Goal: Obtain resource: Download file/media

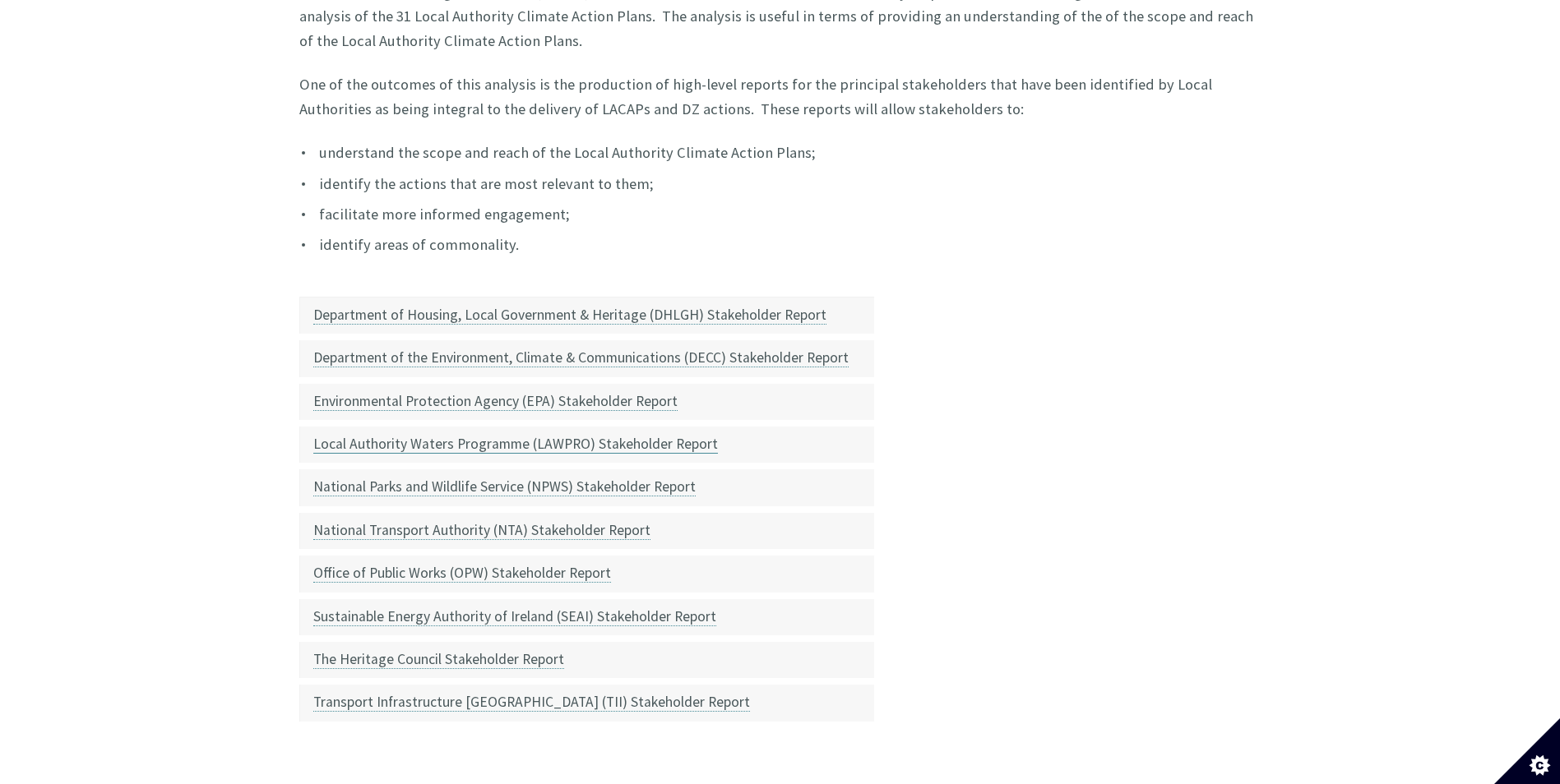
scroll to position [493, 0]
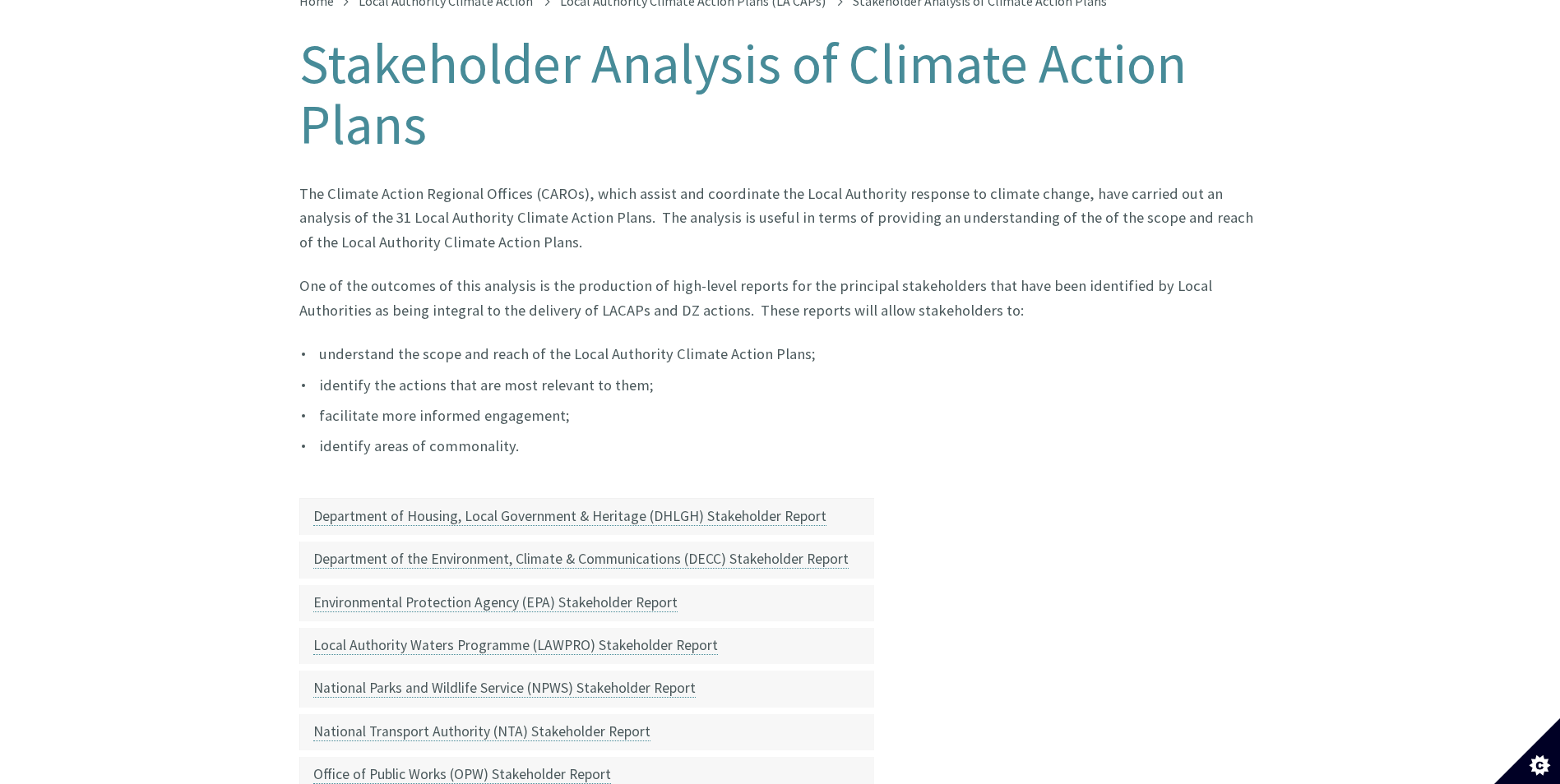
scroll to position [411, 0]
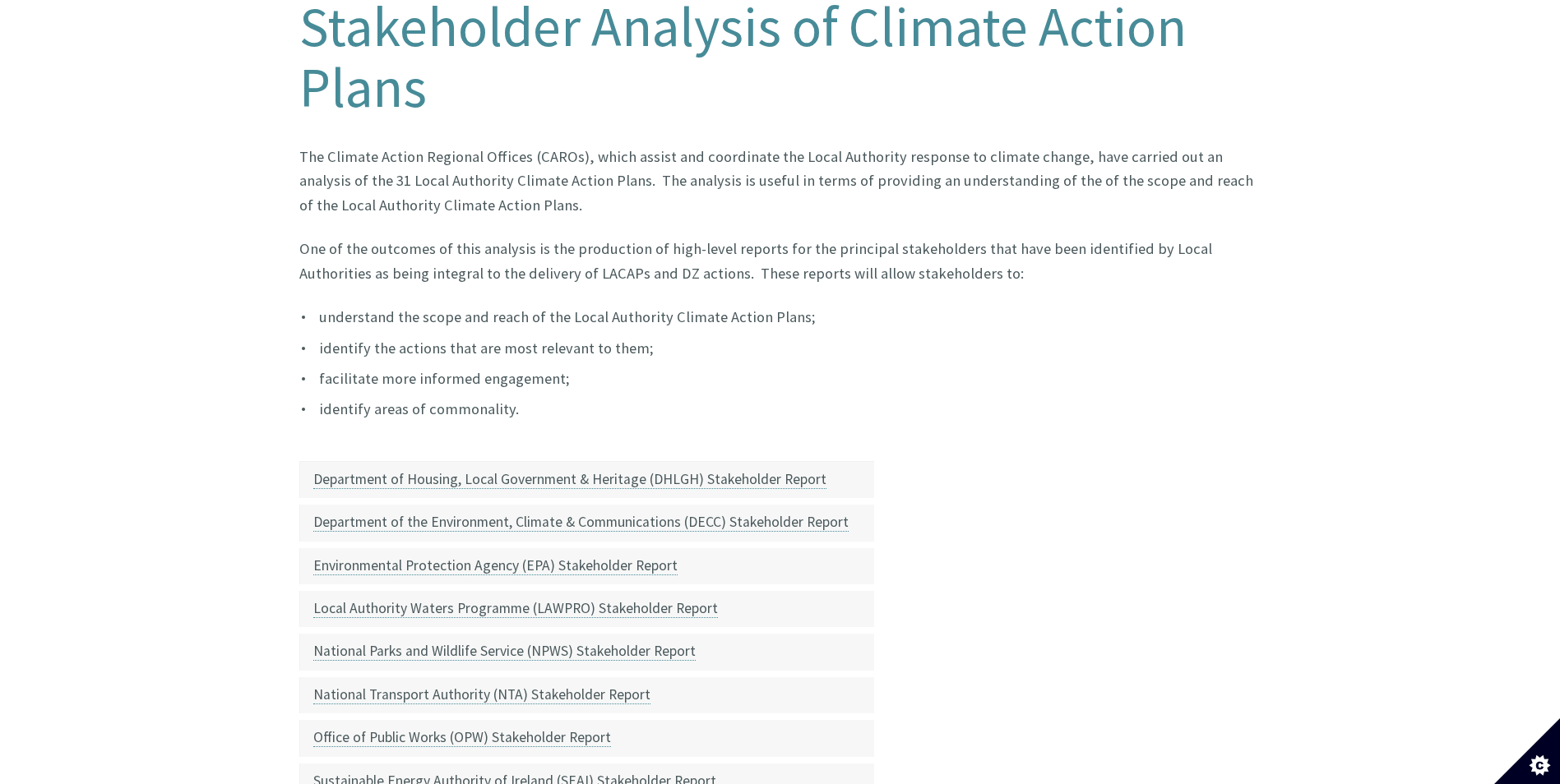
drag, startPoint x: 283, startPoint y: 115, endPoint x: 867, endPoint y: 409, distance: 653.8
click at [867, 409] on div "Home Local Authority Climate Action Local Authority Climate Action Plans (LA CA…" at bounding box center [780, 506] width 1560 height 1150
drag, startPoint x: 867, startPoint y: 409, endPoint x: 737, endPoint y: 354, distance: 141.2
click at [737, 367] on li "facilitate more informed engagement;" at bounding box center [780, 378] width 962 height 24
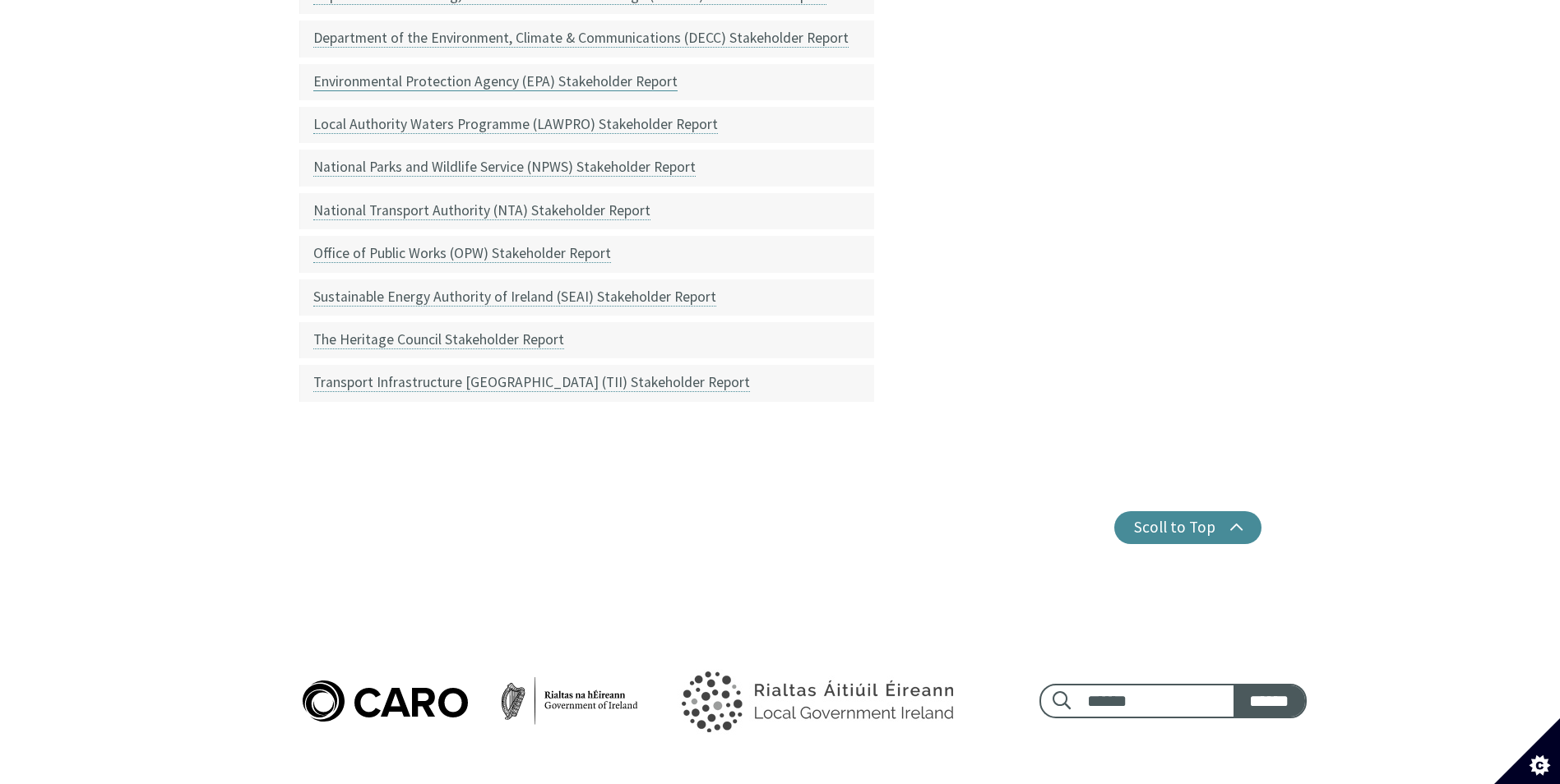
scroll to position [904, 0]
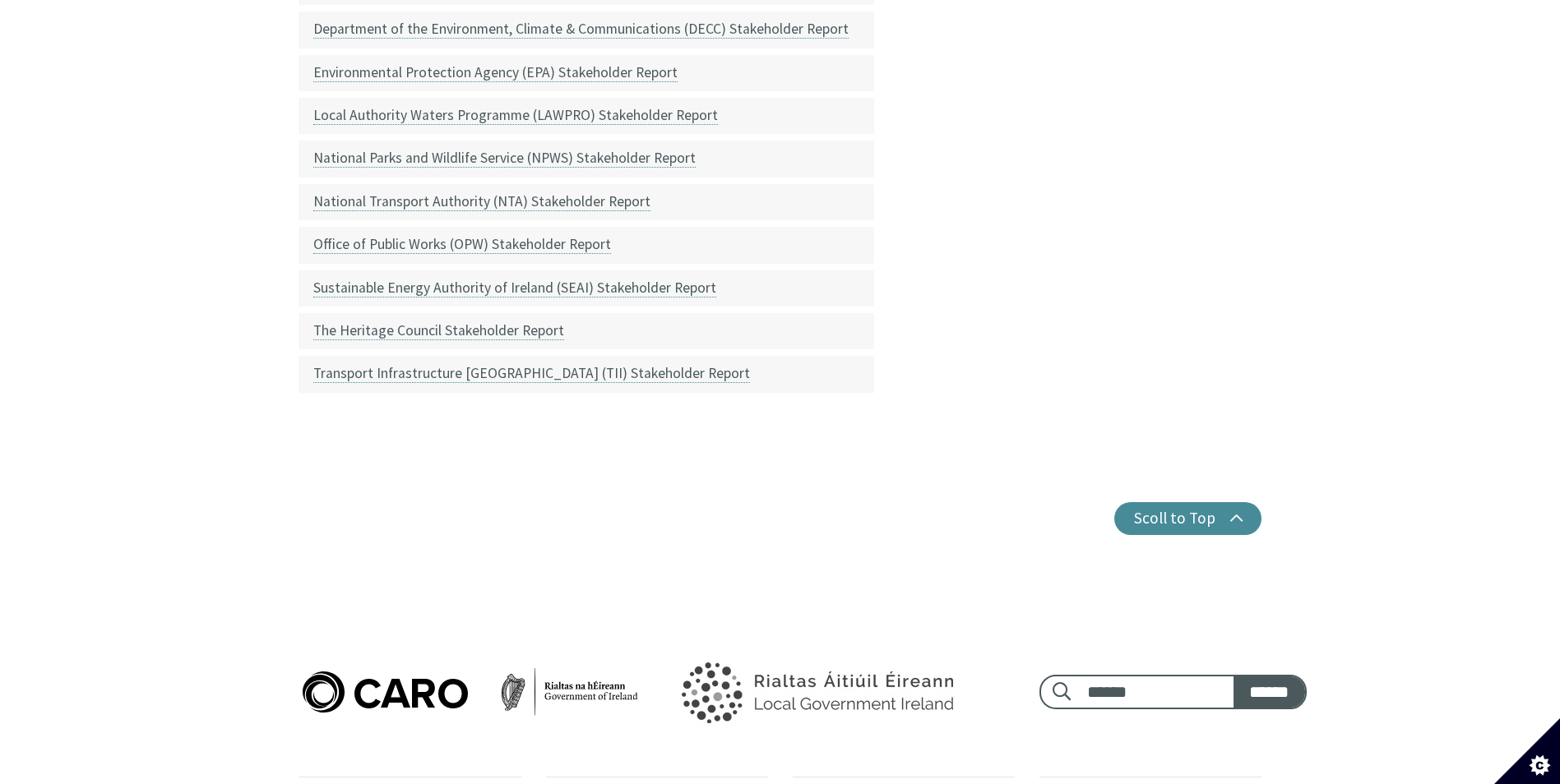
click at [617, 367] on td "Transport Infrastructure [GEOGRAPHIC_DATA] (TII) Stakeholder Report" at bounding box center [586, 374] width 575 height 42
click at [610, 364] on link "Transport Infrastructure [GEOGRAPHIC_DATA] (TII) Stakeholder Report" at bounding box center [531, 373] width 436 height 19
click at [215, 203] on div "Home Local Authority Climate Action Local Authority Climate Action Plans (LA CA…" at bounding box center [780, 12] width 1560 height 1150
